Goal: Information Seeking & Learning: Learn about a topic

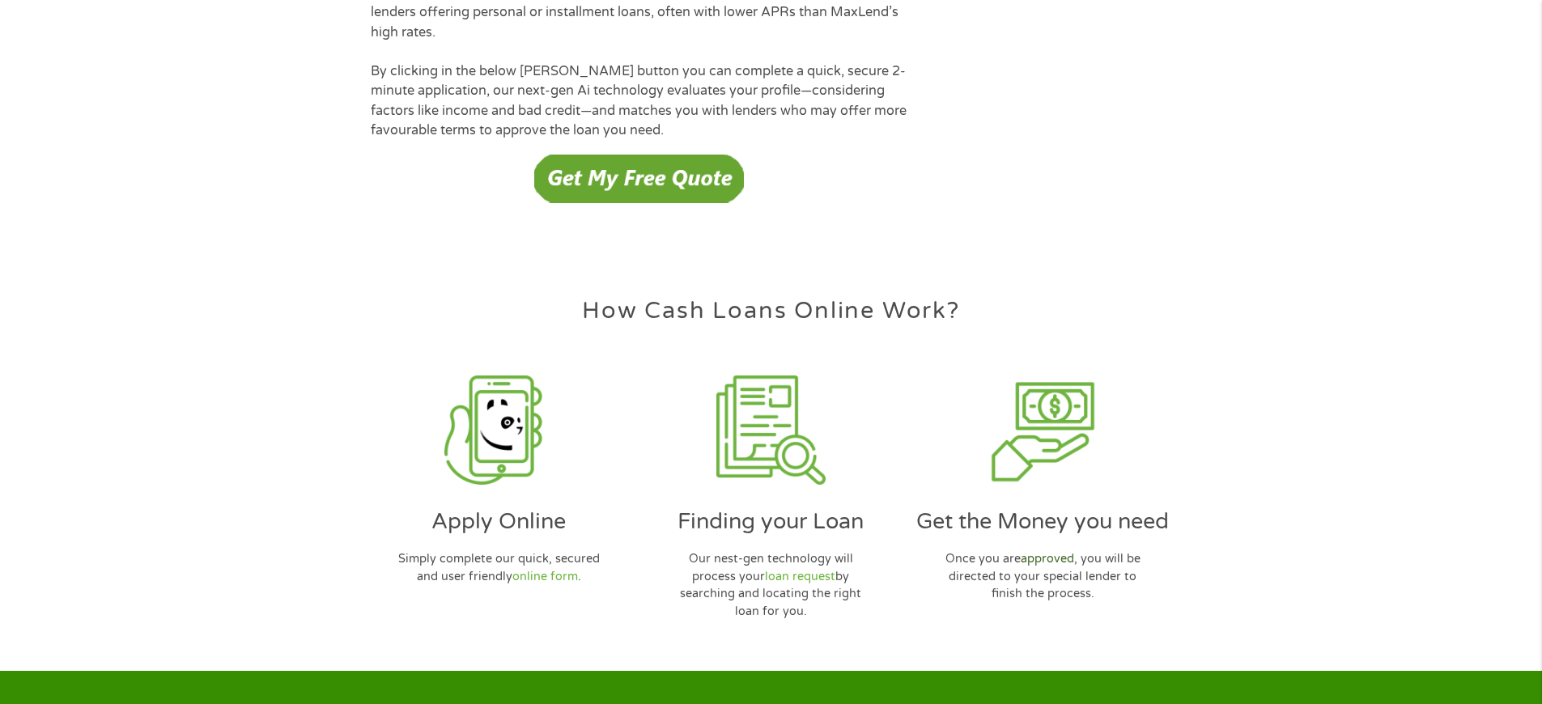
scroll to position [4682, 0]
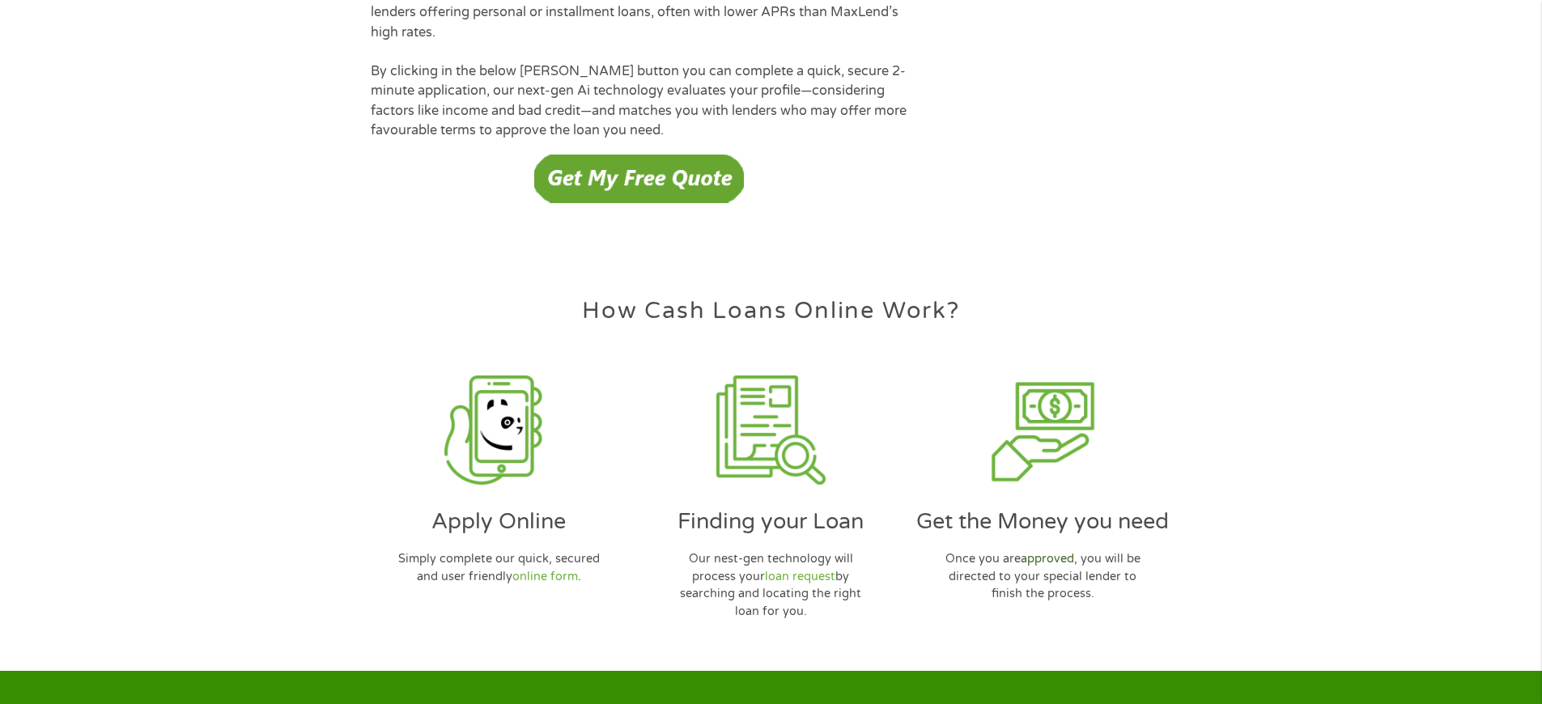
scroll to position [4682, 0]
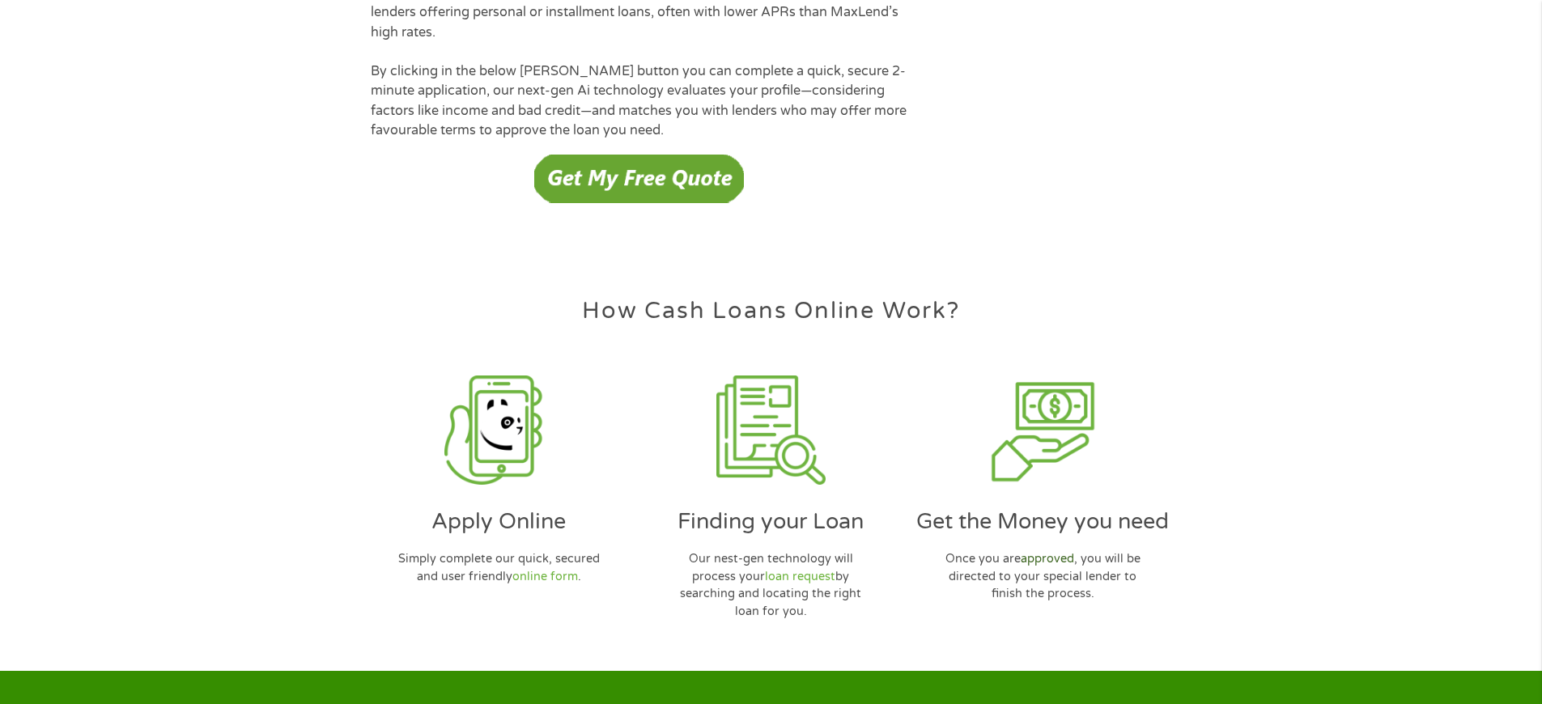
scroll to position [4682, 0]
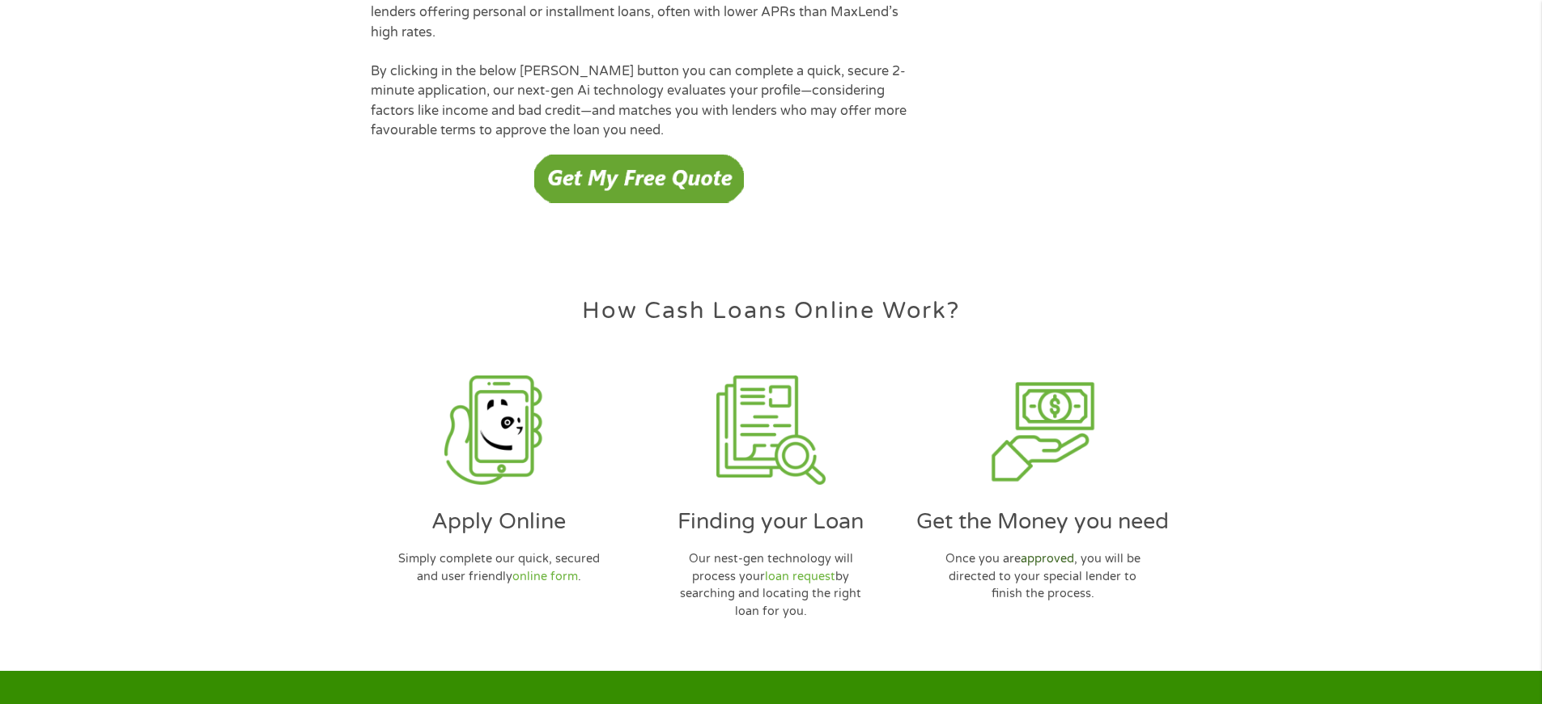
scroll to position [4682, 0]
